Goal: Transaction & Acquisition: Purchase product/service

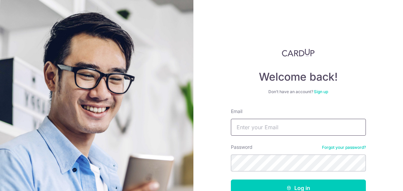
click at [252, 123] on input "Email" at bounding box center [298, 127] width 135 height 17
type input "RIZKY.BRAMANTO@OUTLOOK.COM"
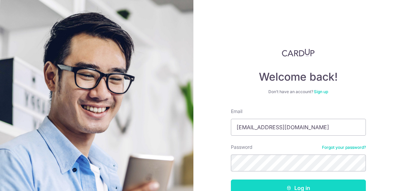
click at [286, 188] on button "Log in" at bounding box center [298, 188] width 135 height 17
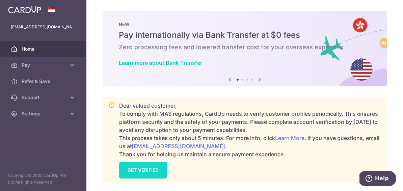
click at [150, 167] on link "GET VERIFIED" at bounding box center [143, 170] width 48 height 17
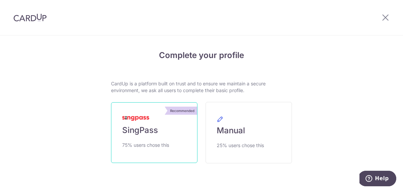
click at [146, 119] on img at bounding box center [135, 118] width 27 height 5
click at [157, 132] on span "SingPass" at bounding box center [140, 130] width 36 height 11
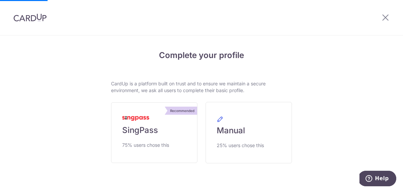
scroll to position [23, 0]
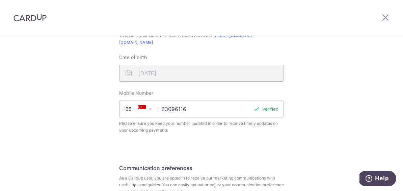
scroll to position [279, 0]
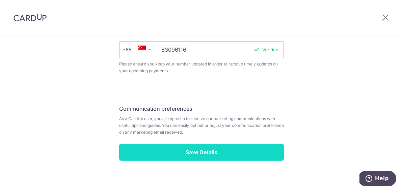
click at [179, 144] on input "Save Details" at bounding box center [201, 152] width 165 height 17
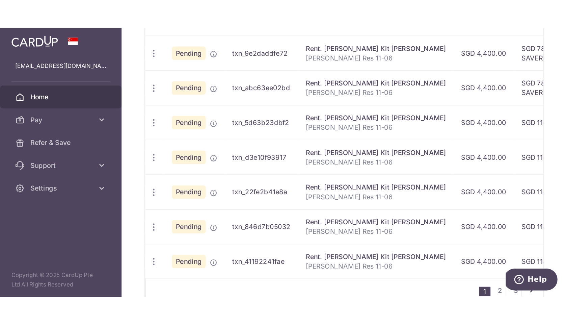
scroll to position [293, 0]
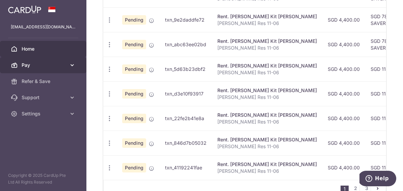
click at [69, 68] on icon at bounding box center [72, 65] width 7 height 7
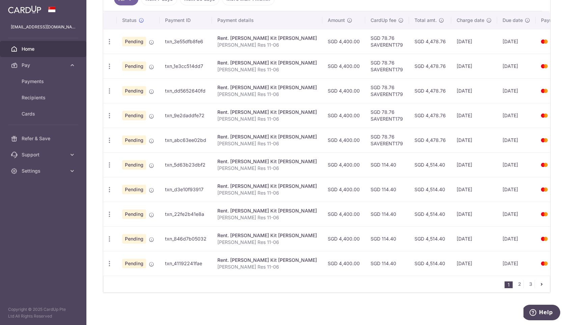
scroll to position [197, 0]
click at [37, 78] on span "Payments" at bounding box center [44, 81] width 45 height 7
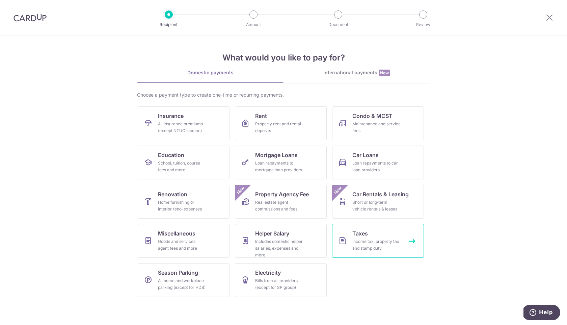
click at [360, 234] on span "Taxes" at bounding box center [361, 233] width 16 height 8
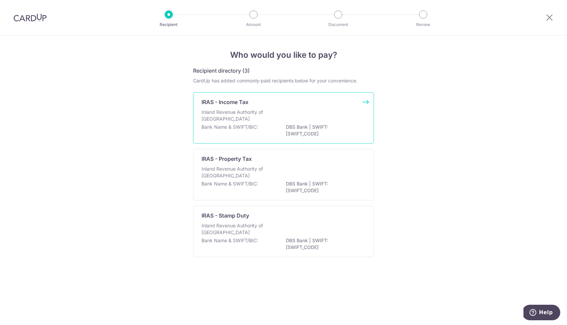
click at [264, 119] on p "Inland Revenue Authority of [GEOGRAPHIC_DATA]" at bounding box center [238, 116] width 72 height 14
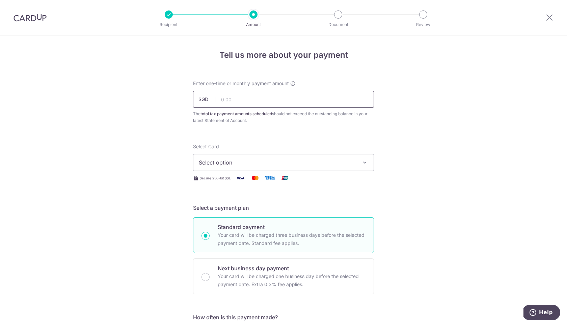
click at [250, 102] on input "text" at bounding box center [283, 99] width 181 height 17
click at [231, 101] on input "text" at bounding box center [283, 99] width 181 height 17
click at [245, 99] on input "text" at bounding box center [283, 99] width 181 height 17
type input "2,715.19"
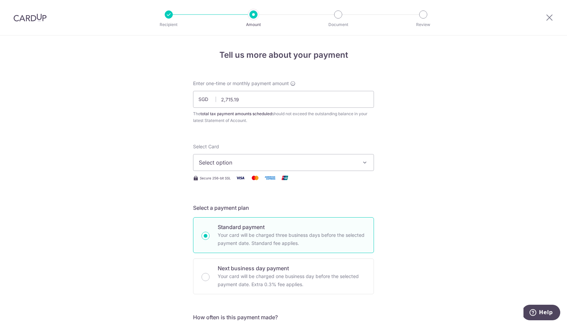
click at [232, 159] on span "Select option" at bounding box center [277, 162] width 157 height 8
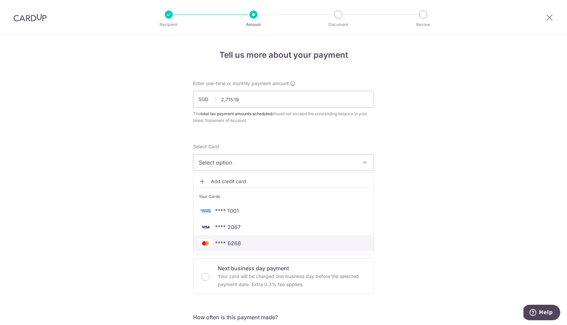
click at [229, 245] on span "**** 6268" at bounding box center [228, 243] width 26 height 8
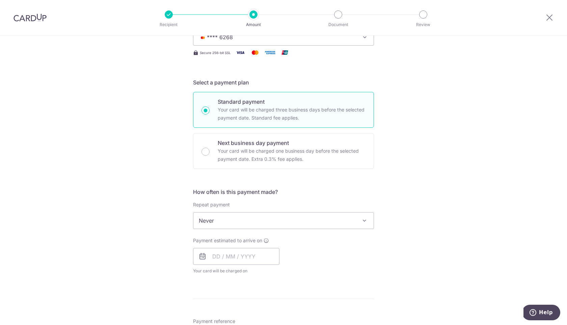
scroll to position [126, 0]
click at [280, 226] on span "Never" at bounding box center [284, 220] width 180 height 16
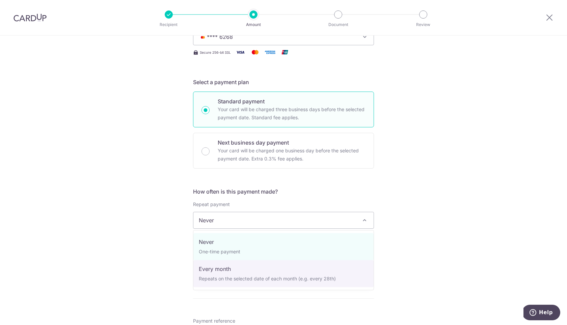
select select "3"
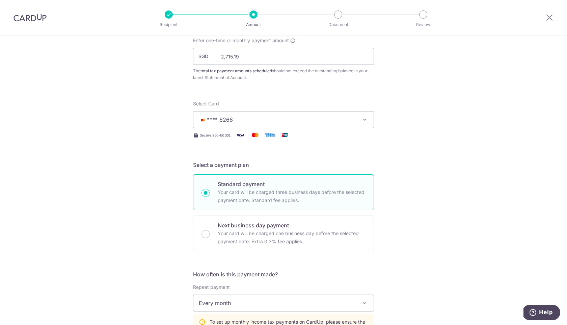
scroll to position [220, 0]
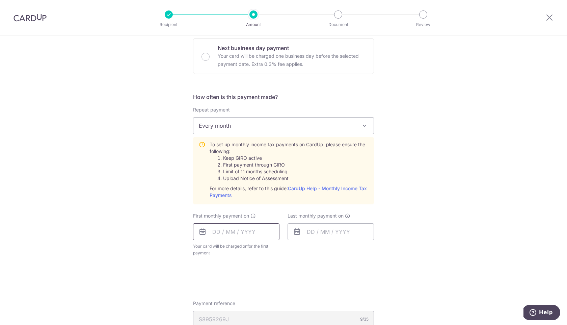
click at [233, 234] on input "text" at bounding box center [236, 231] width 86 height 17
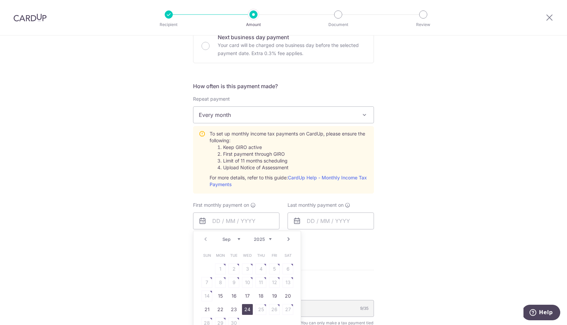
click at [244, 309] on link "24" at bounding box center [247, 309] width 11 height 11
type input "[DATE]"
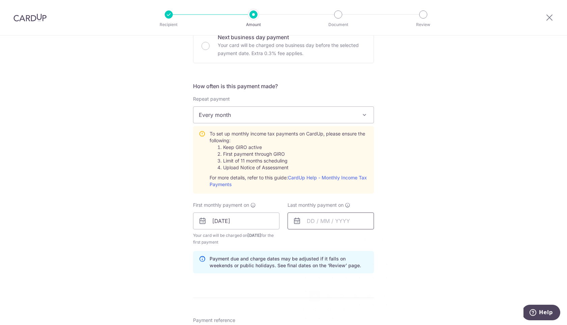
click at [325, 216] on input "text" at bounding box center [331, 220] width 86 height 17
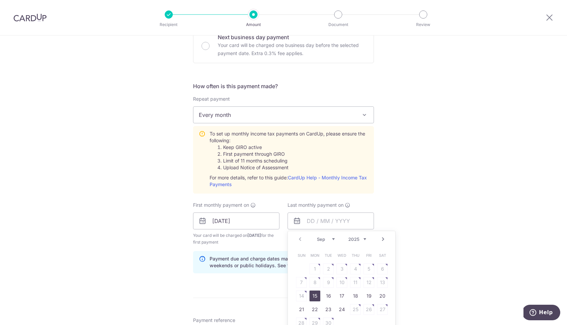
click at [331, 239] on select "Sep Oct Nov Dec" at bounding box center [326, 238] width 18 height 5
click at [355, 237] on select "2025 2026" at bounding box center [358, 238] width 18 height 5
click at [322, 238] on select "Jan Feb Mar Apr May Jun Jul Aug Sep Oct" at bounding box center [326, 238] width 18 height 5
click at [344, 309] on link "25" at bounding box center [342, 309] width 11 height 11
type input "[DATE]"
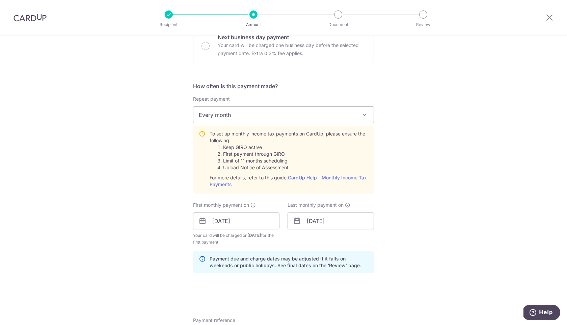
click at [416, 255] on div "Tell us more about your payment Enter one-time or monthly payment amount SGD 2,…" at bounding box center [283, 170] width 567 height 732
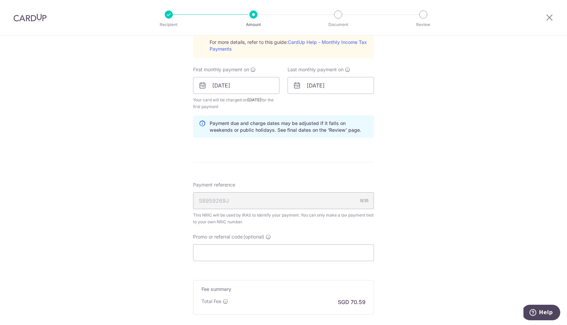
scroll to position [387, 0]
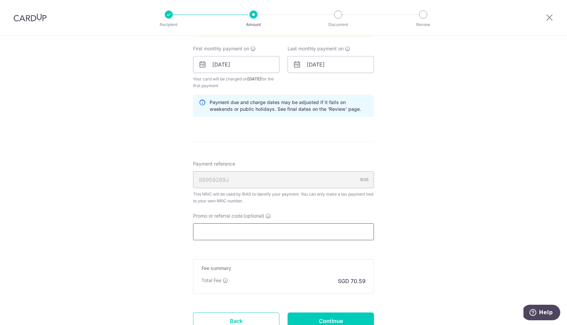
click at [325, 233] on input "Promo or referral code (optional)" at bounding box center [283, 231] width 181 height 17
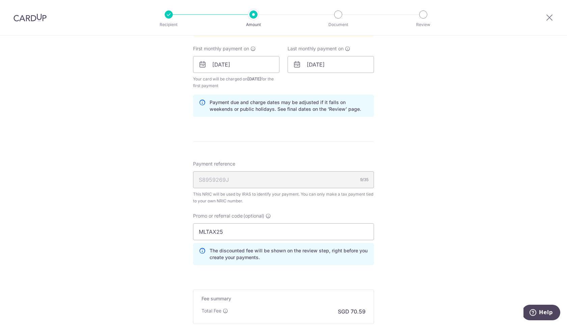
click at [435, 268] on div "Tell us more about your payment Enter one-time or monthly payment amount SGD 2,…" at bounding box center [283, 29] width 567 height 762
click at [235, 231] on input "MLTAX25" at bounding box center [283, 231] width 181 height 17
type input "MLTAX25R"
click at [413, 235] on div "Tell us more about your payment Enter one-time or monthly payment amount SGD 2,…" at bounding box center [283, 29] width 567 height 762
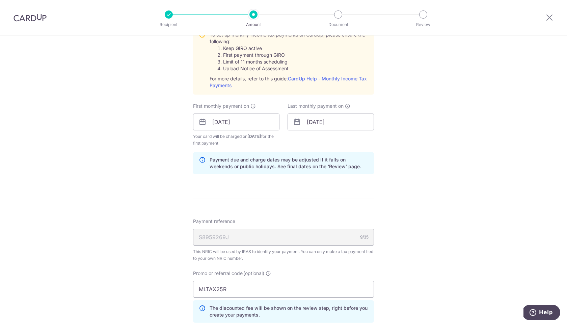
scroll to position [473, 0]
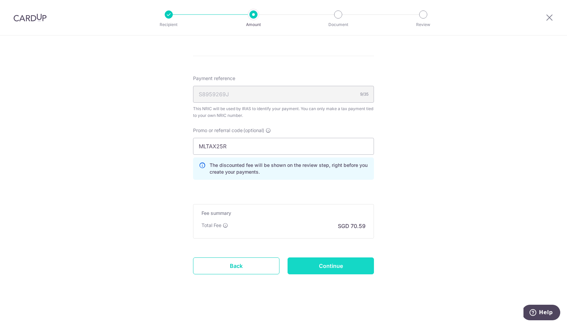
click at [324, 261] on input "Continue" at bounding box center [331, 265] width 86 height 17
type input "Create Schedule"
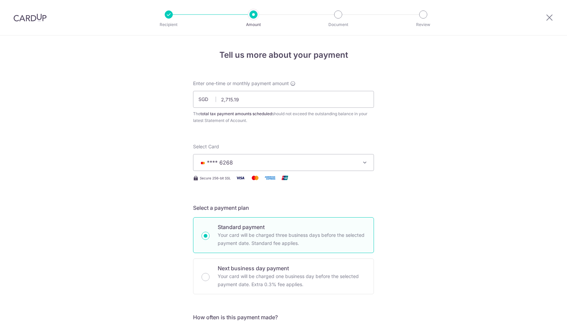
scroll to position [378, 0]
